Goal: Transaction & Acquisition: Book appointment/travel/reservation

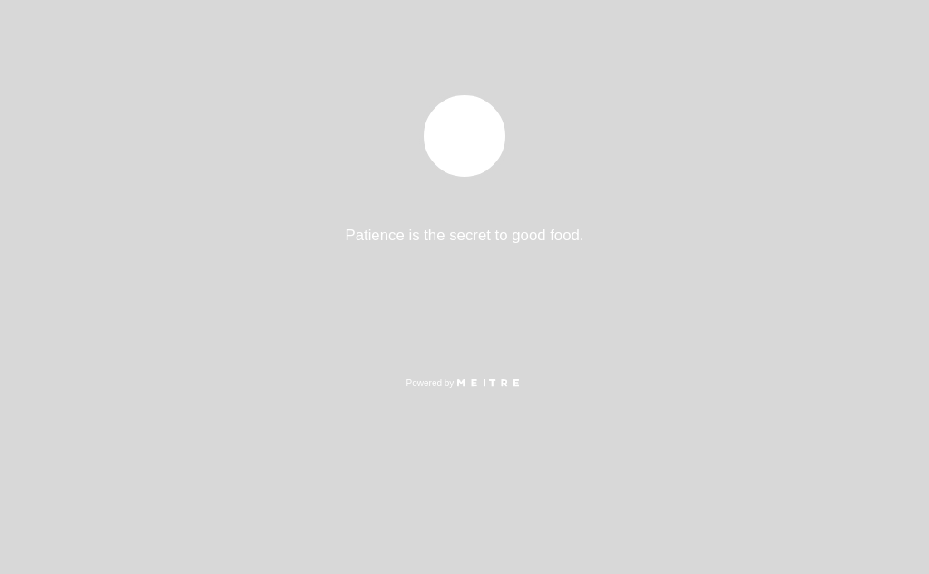
select select "es"
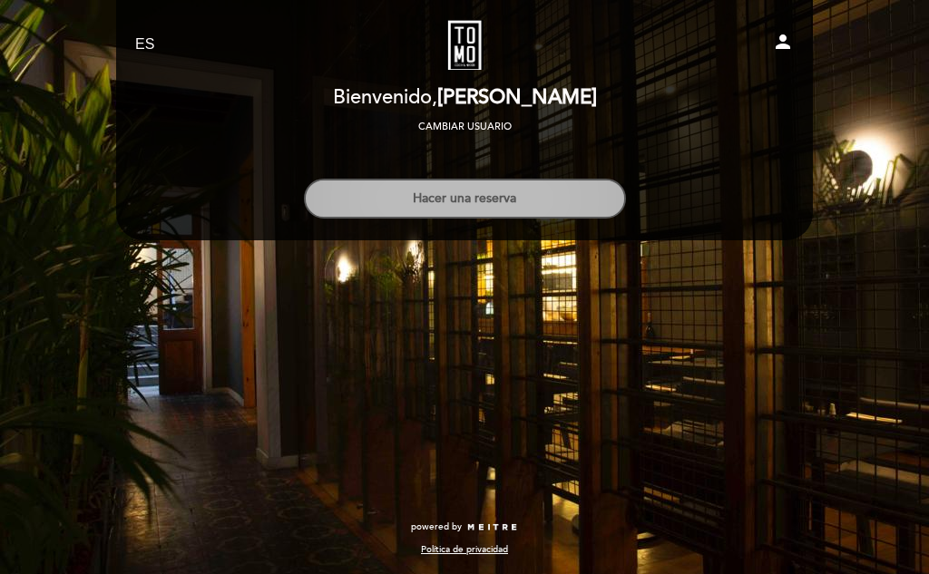
click at [474, 201] on button "Hacer una reserva" at bounding box center [465, 199] width 322 height 40
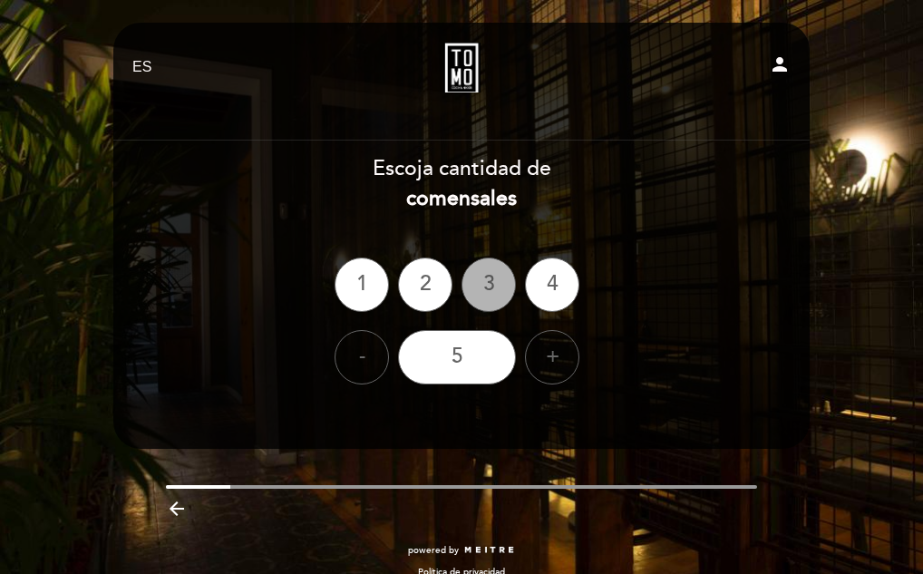
click at [487, 282] on div "3" at bounding box center [489, 285] width 54 height 54
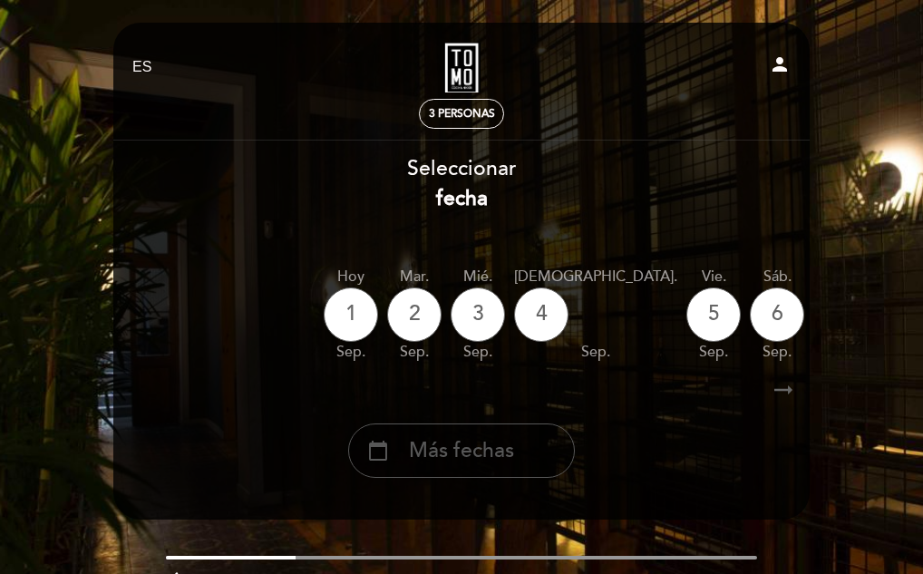
click at [462, 452] on span "Más fechas" at bounding box center [461, 451] width 105 height 30
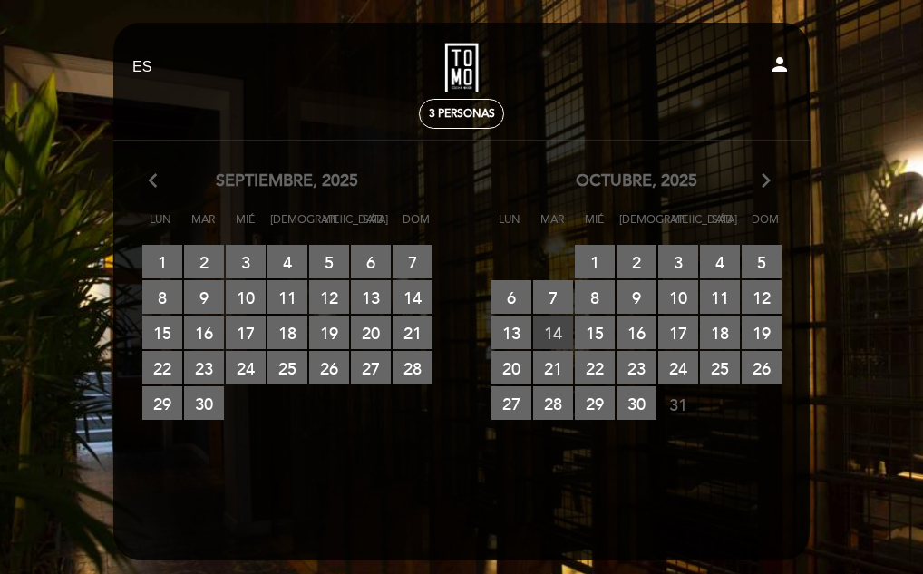
click at [554, 325] on span "14 RESERVAS DISPONIBLES" at bounding box center [553, 333] width 40 height 34
click at [550, 326] on span "14 RESERVAS DISPONIBLES" at bounding box center [553, 333] width 40 height 34
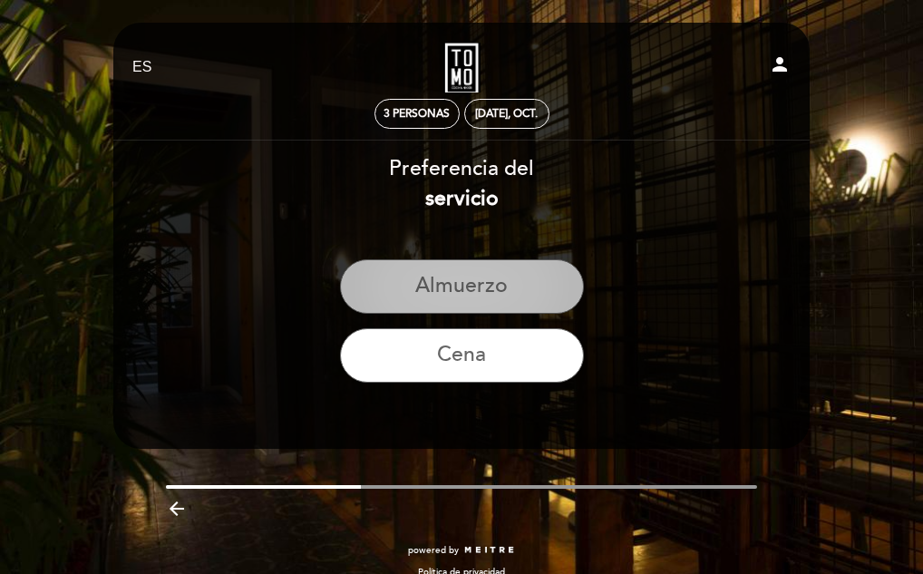
click at [484, 286] on button "Almuerzo" at bounding box center [462, 286] width 244 height 54
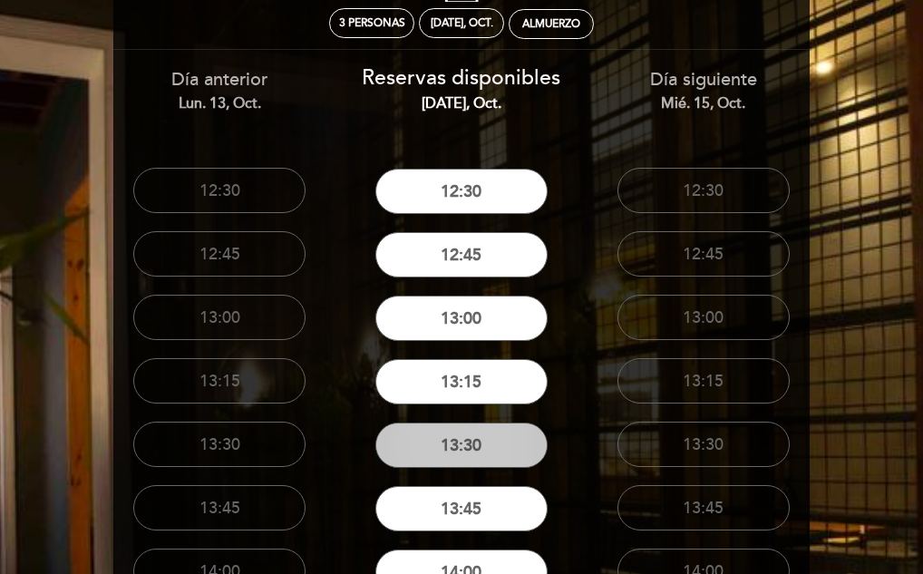
click at [468, 453] on button "13:30" at bounding box center [461, 445] width 172 height 45
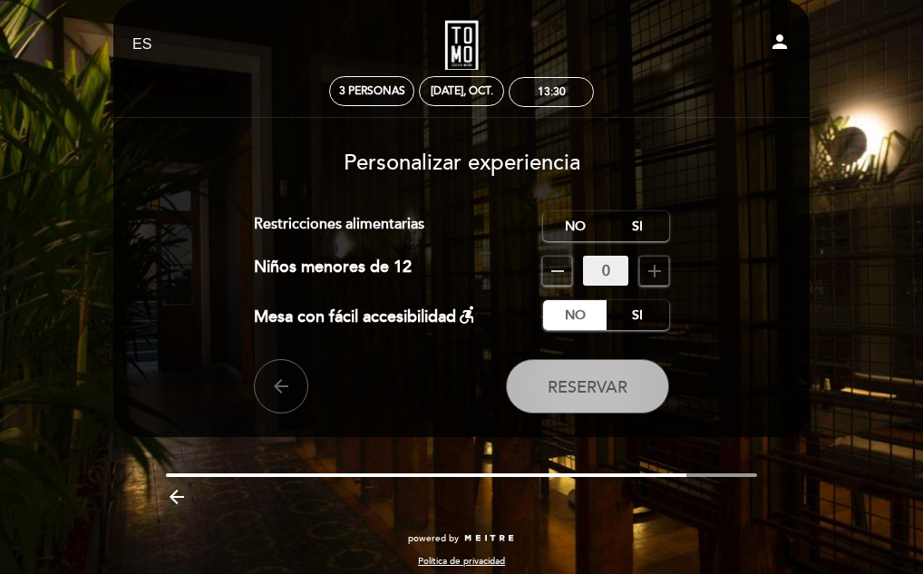
click at [599, 397] on button "Reservar" at bounding box center [587, 386] width 163 height 54
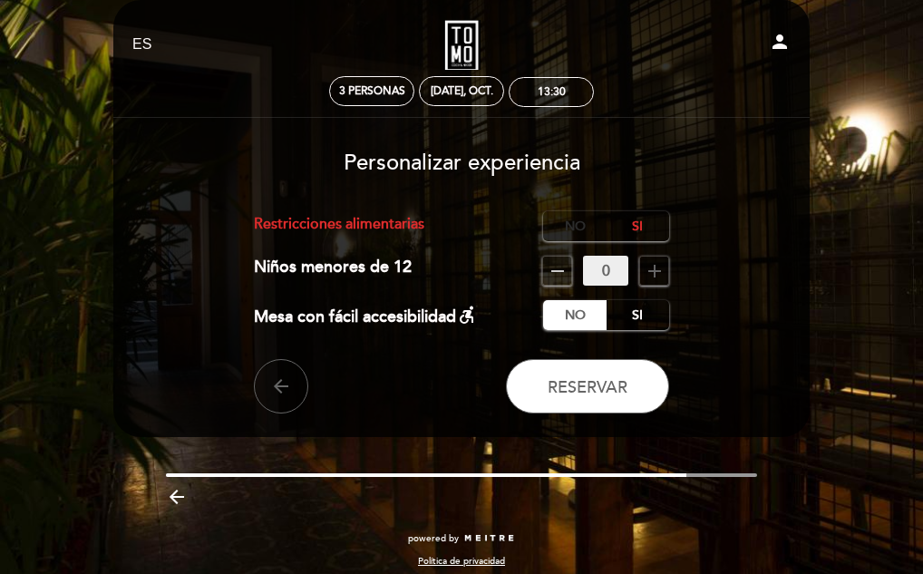
click at [575, 222] on label "No" at bounding box center [574, 226] width 63 height 30
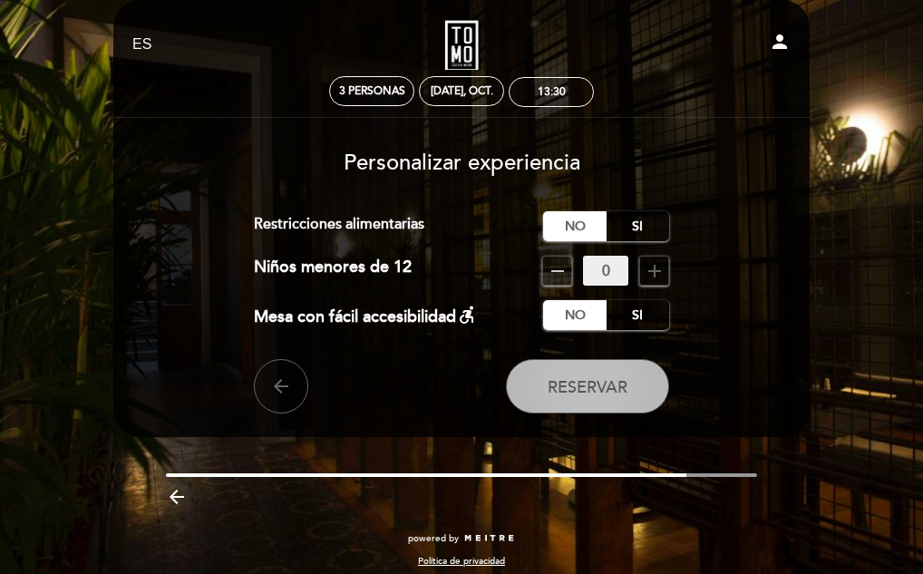
click at [591, 387] on span "Reservar" at bounding box center [588, 387] width 80 height 20
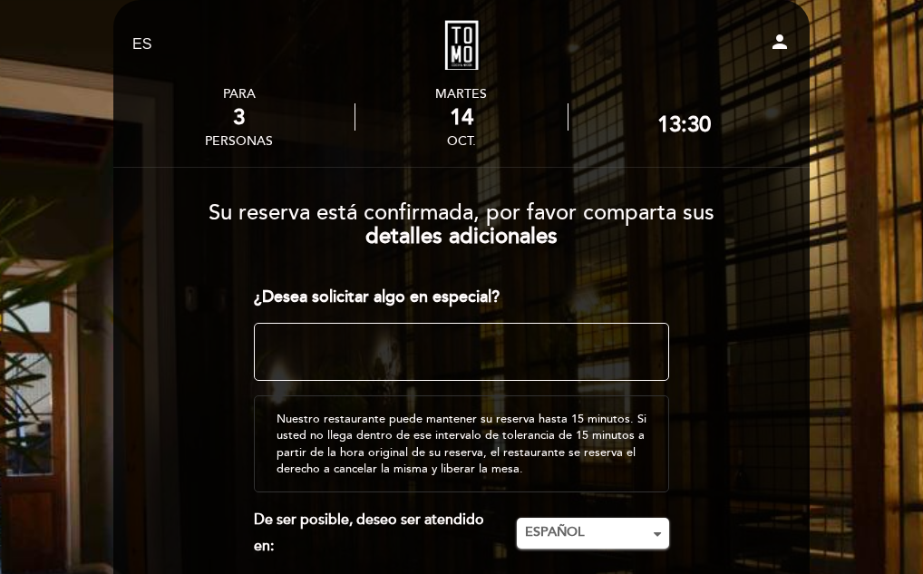
scroll to position [113, 0]
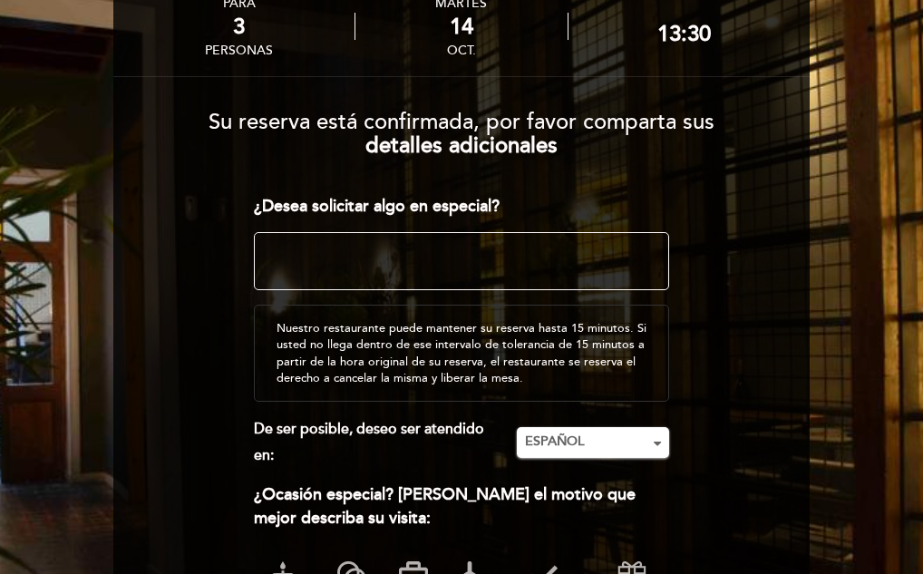
click at [473, 269] on textarea at bounding box center [462, 261] width 416 height 58
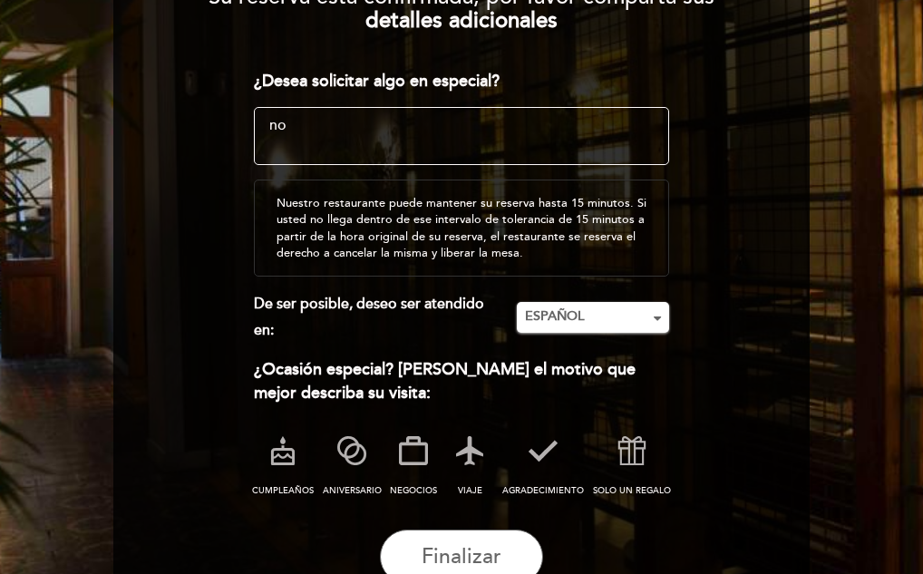
scroll to position [295, 0]
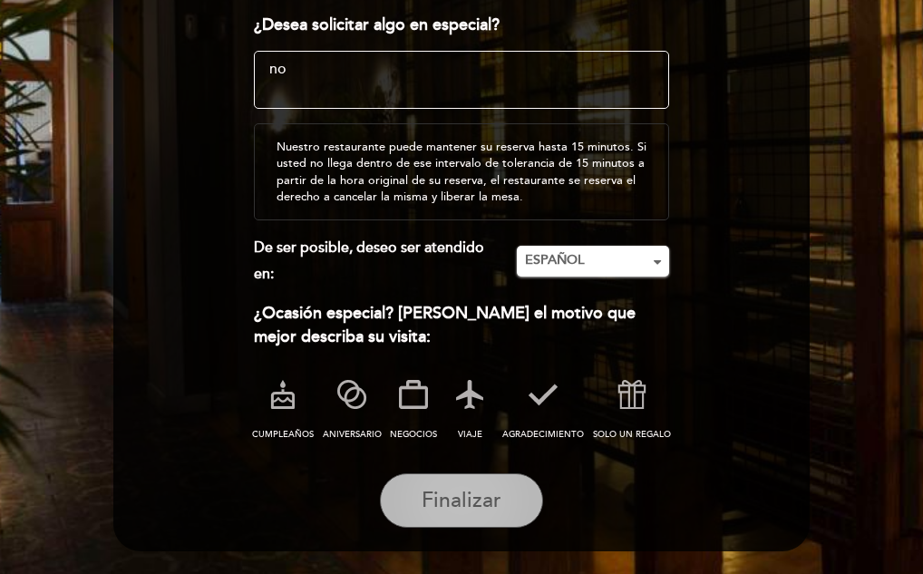
type textarea "no"
click at [466, 505] on span "Finalizar" at bounding box center [462, 500] width 80 height 25
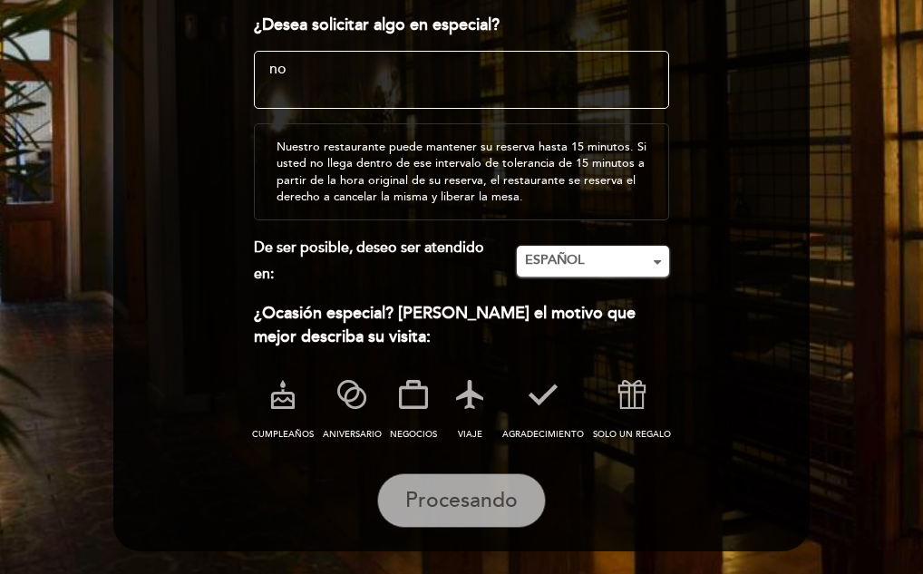
scroll to position [0, 0]
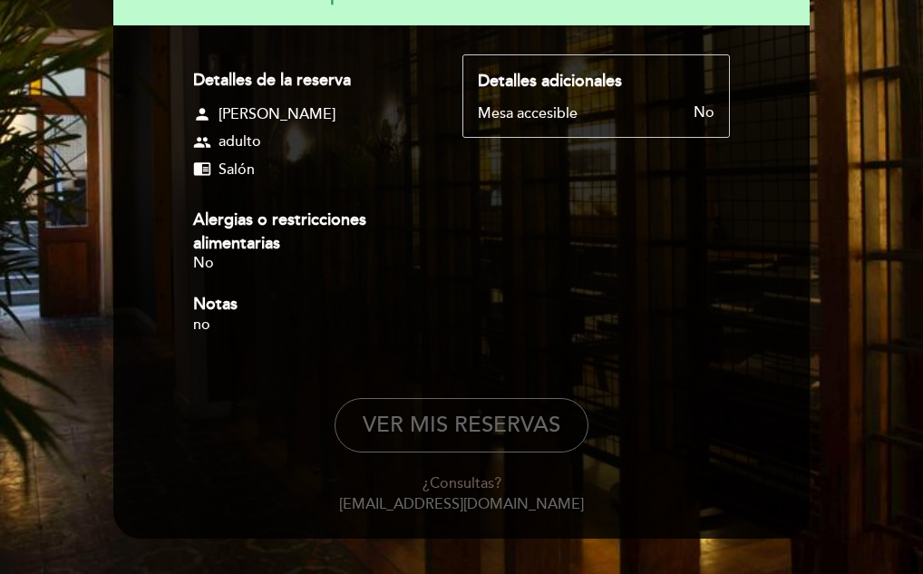
scroll to position [272, 0]
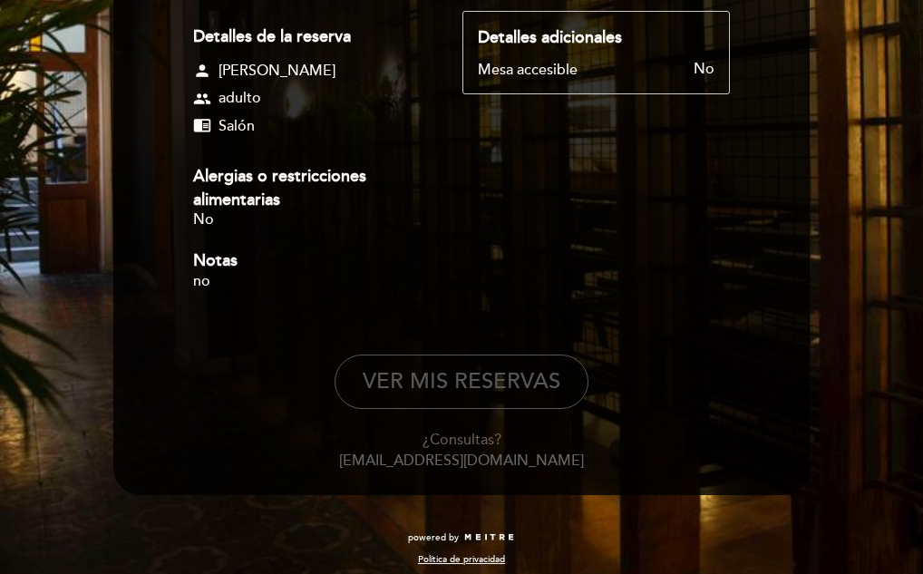
click at [495, 385] on button "VER MIS RESERVAS" at bounding box center [462, 382] width 254 height 54
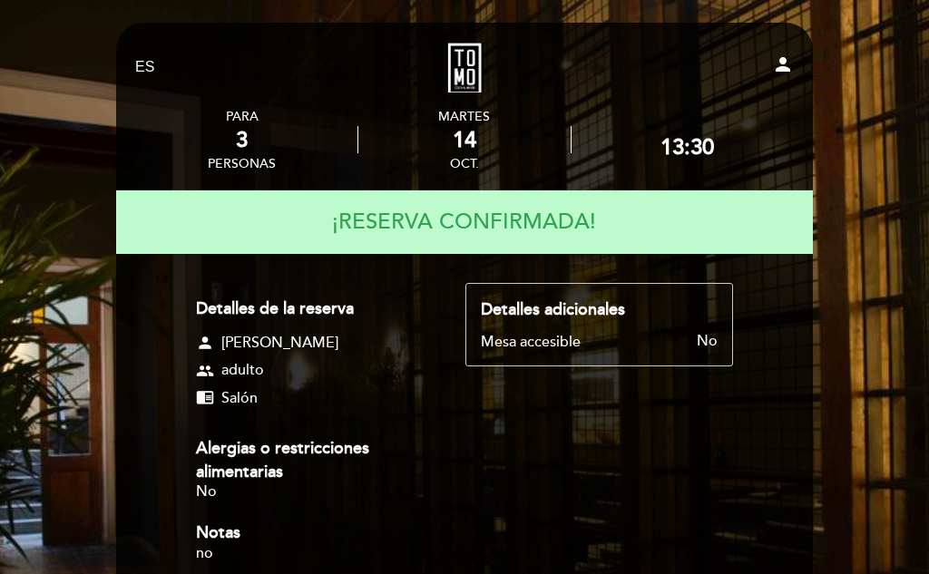
select select "es"
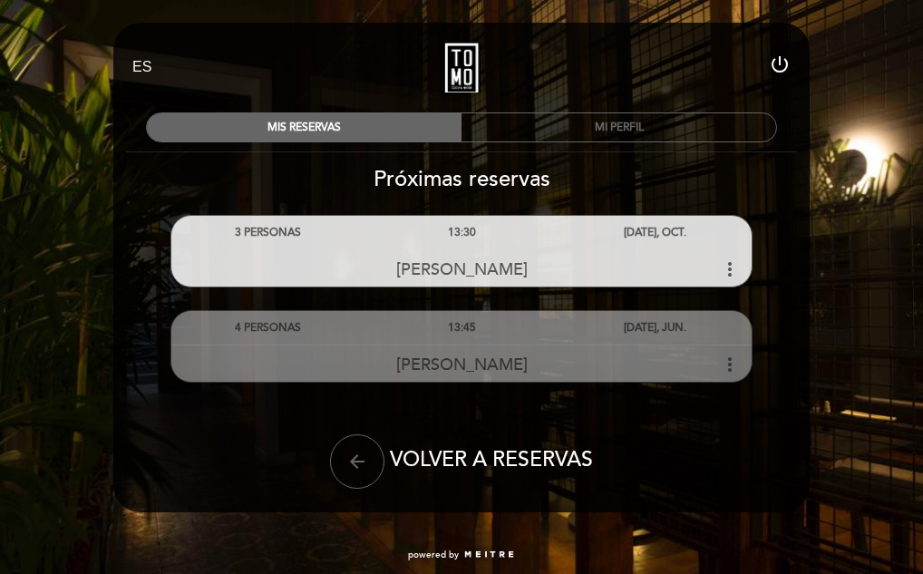
click at [725, 359] on icon "more_vert" at bounding box center [730, 365] width 22 height 22
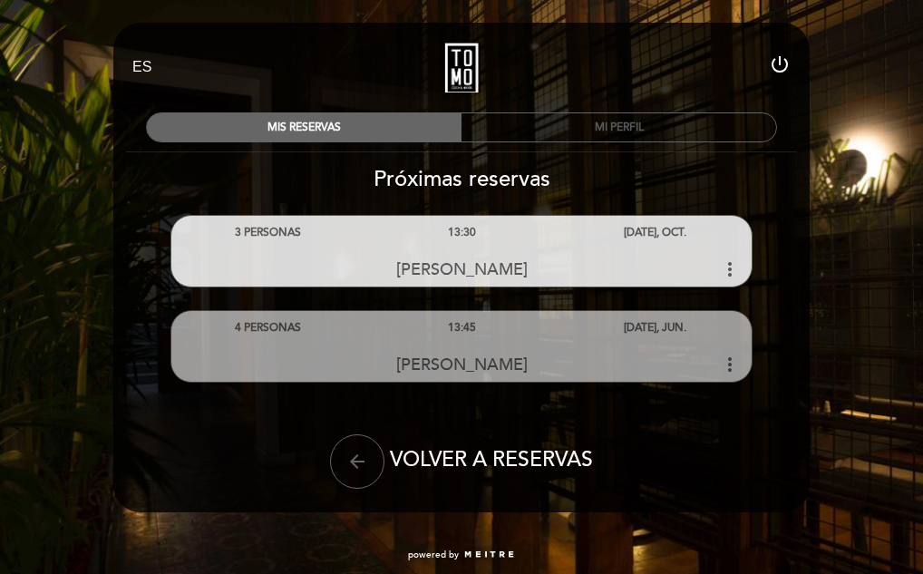
click at [617, 123] on div "MI PERFIL" at bounding box center [619, 127] width 315 height 28
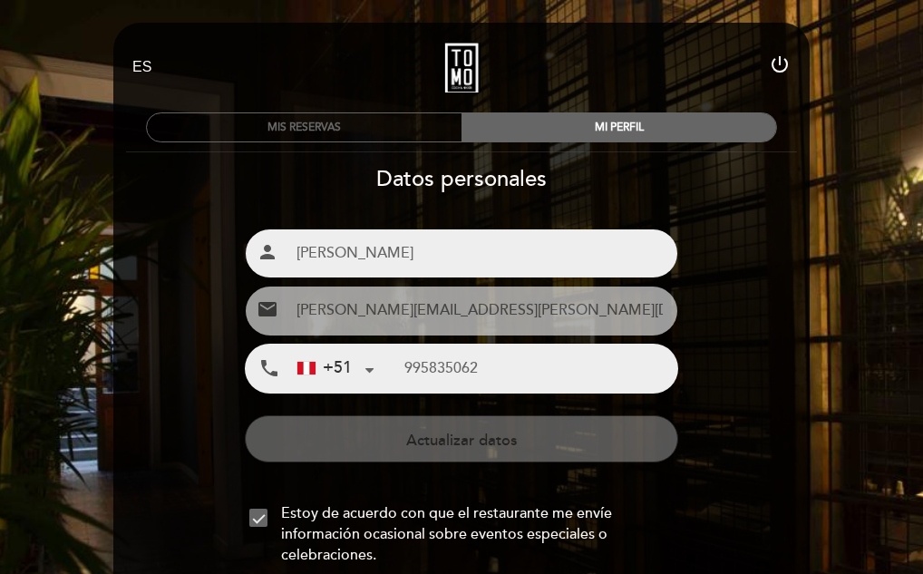
type input "995 835 062"
